Goal: Navigation & Orientation: Understand site structure

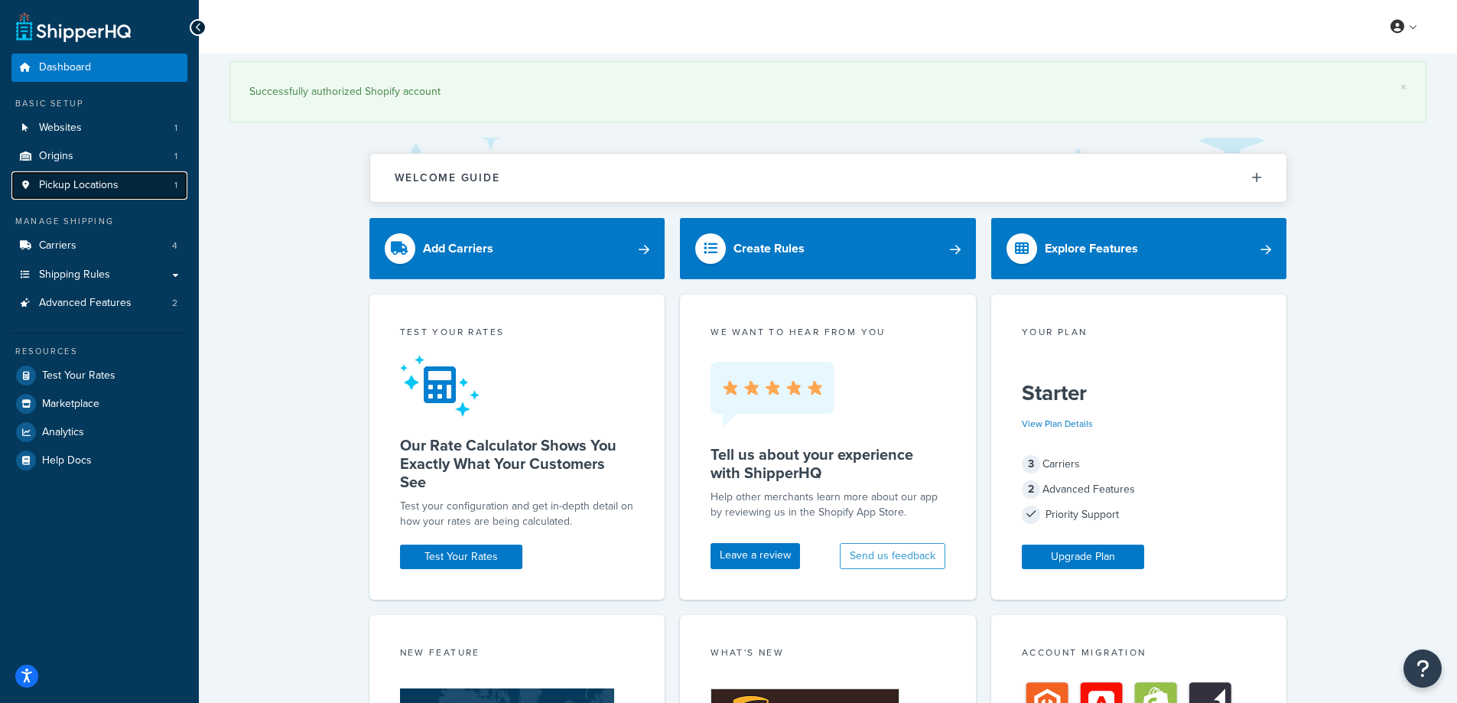
click at [112, 179] on span "Pickup Locations" at bounding box center [79, 185] width 80 height 13
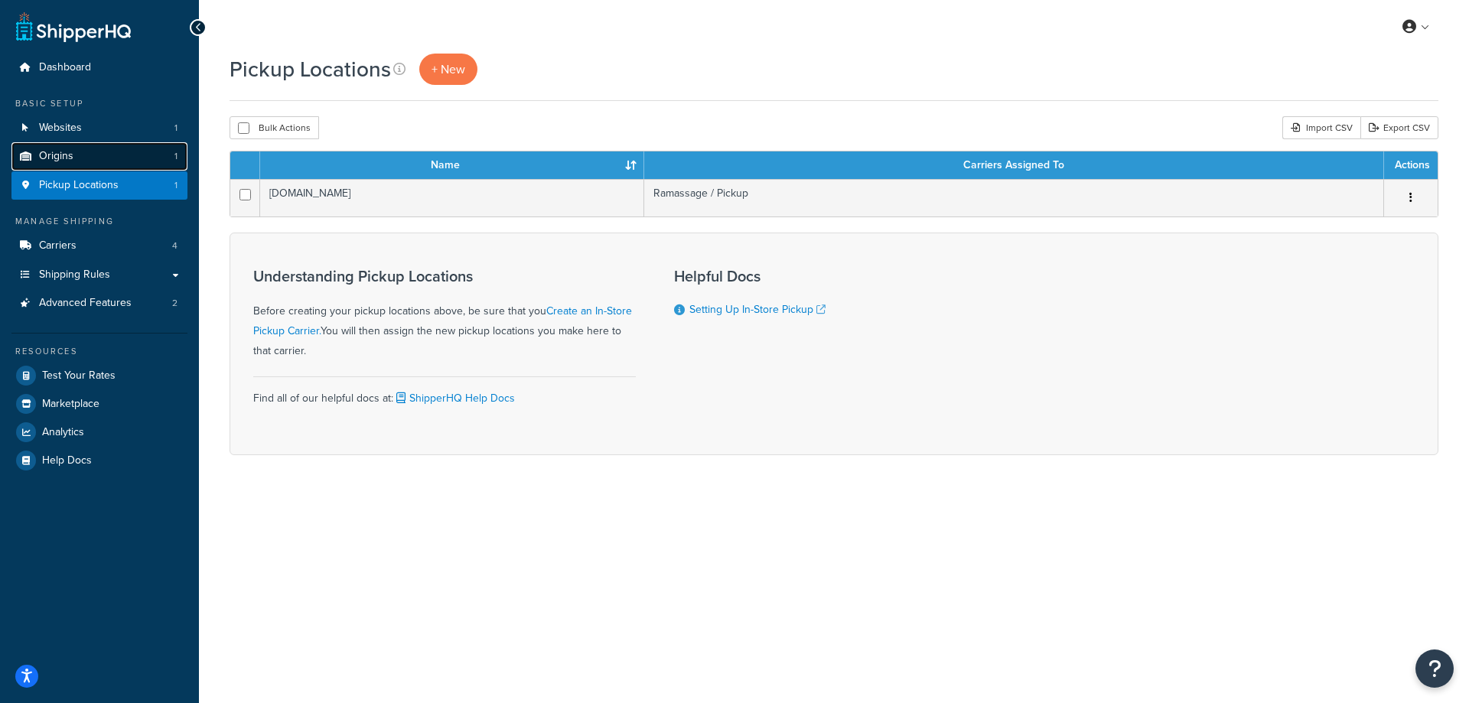
click at [64, 154] on span "Origins" at bounding box center [56, 156] width 34 height 13
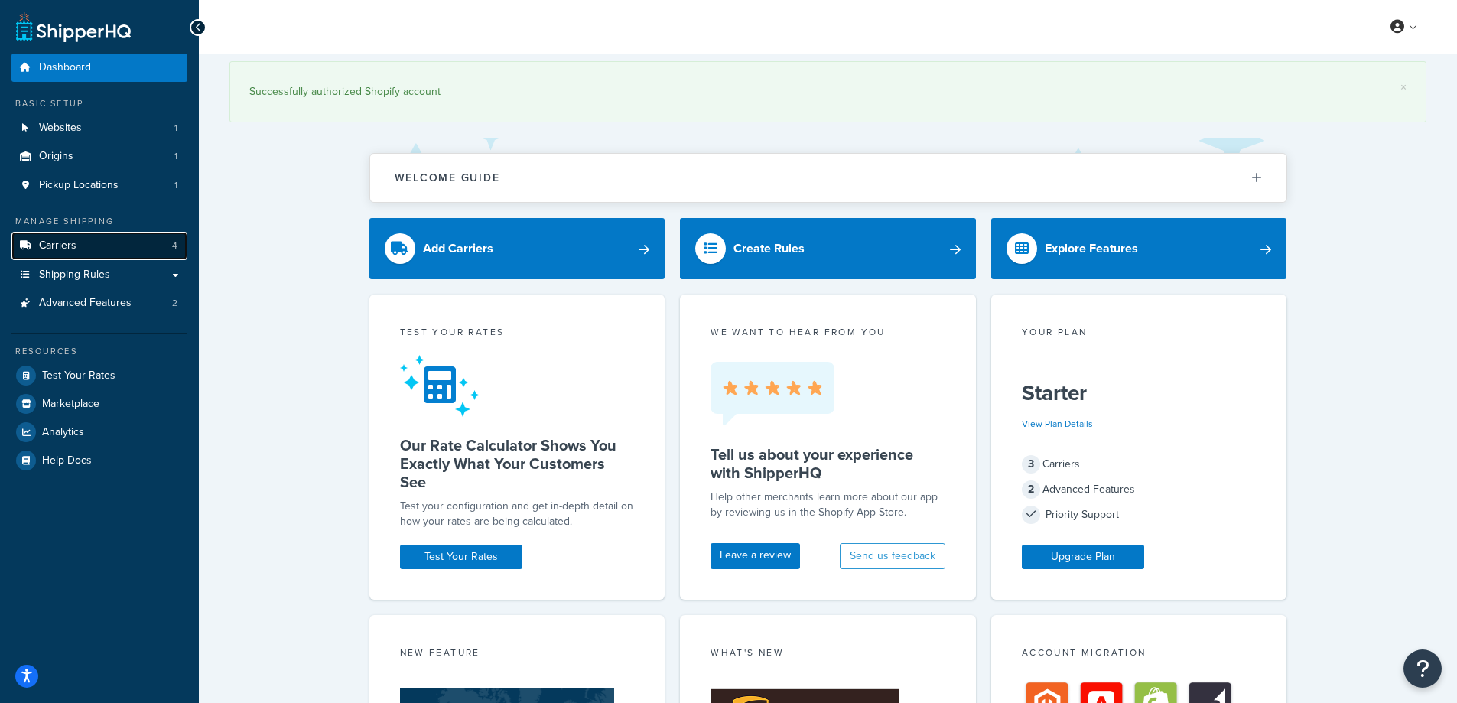
click at [89, 245] on link "Carriers 4" at bounding box center [99, 246] width 176 height 28
